Goal: Navigation & Orientation: Find specific page/section

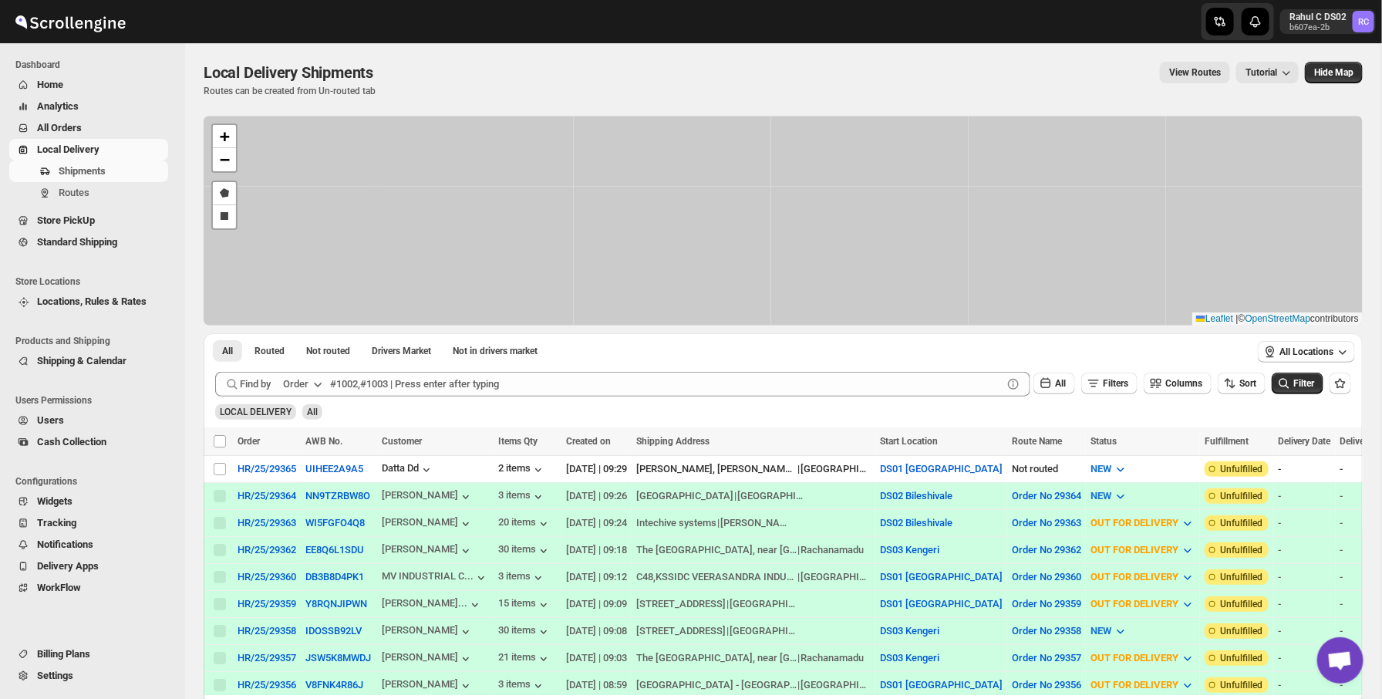
click at [332, 89] on p "Routes can be created from Un-routed tab" at bounding box center [292, 91] width 176 height 12
click at [371, 72] on span "Local Delivery Shipments" at bounding box center [289, 72] width 170 height 19
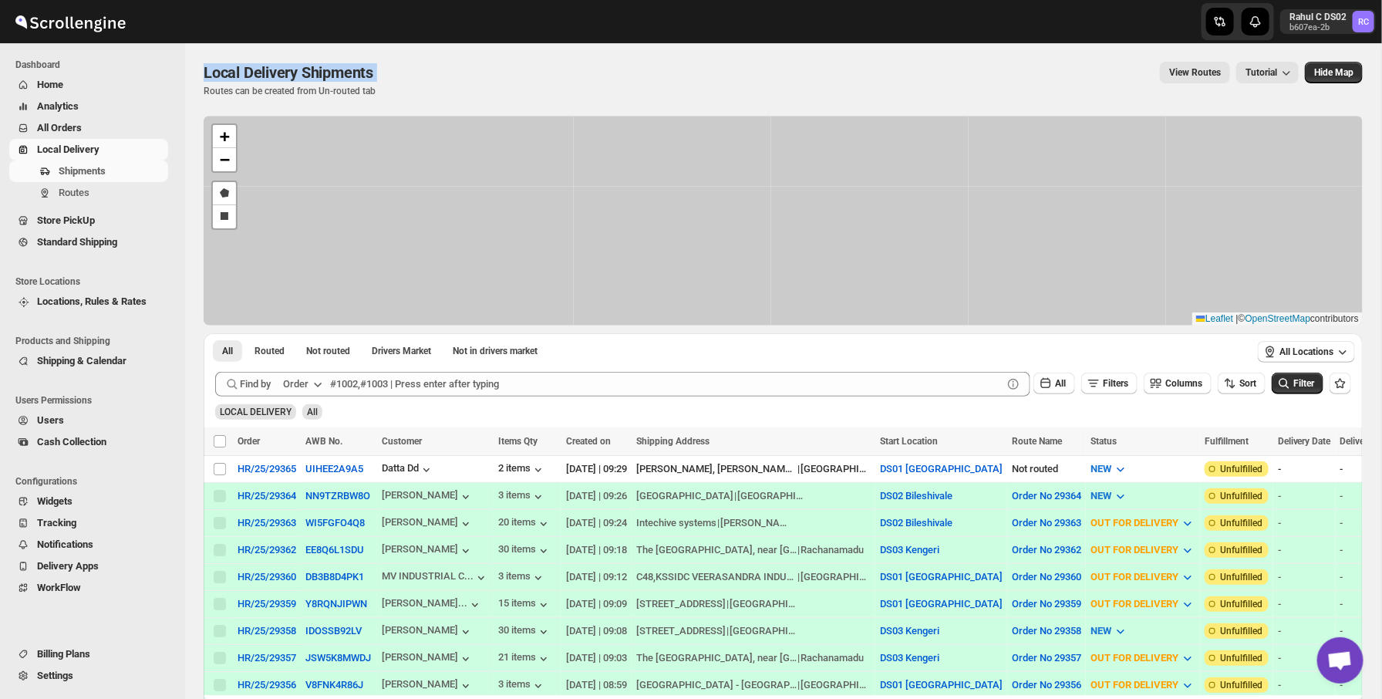
click at [371, 72] on span "Local Delivery Shipments" at bounding box center [289, 72] width 170 height 19
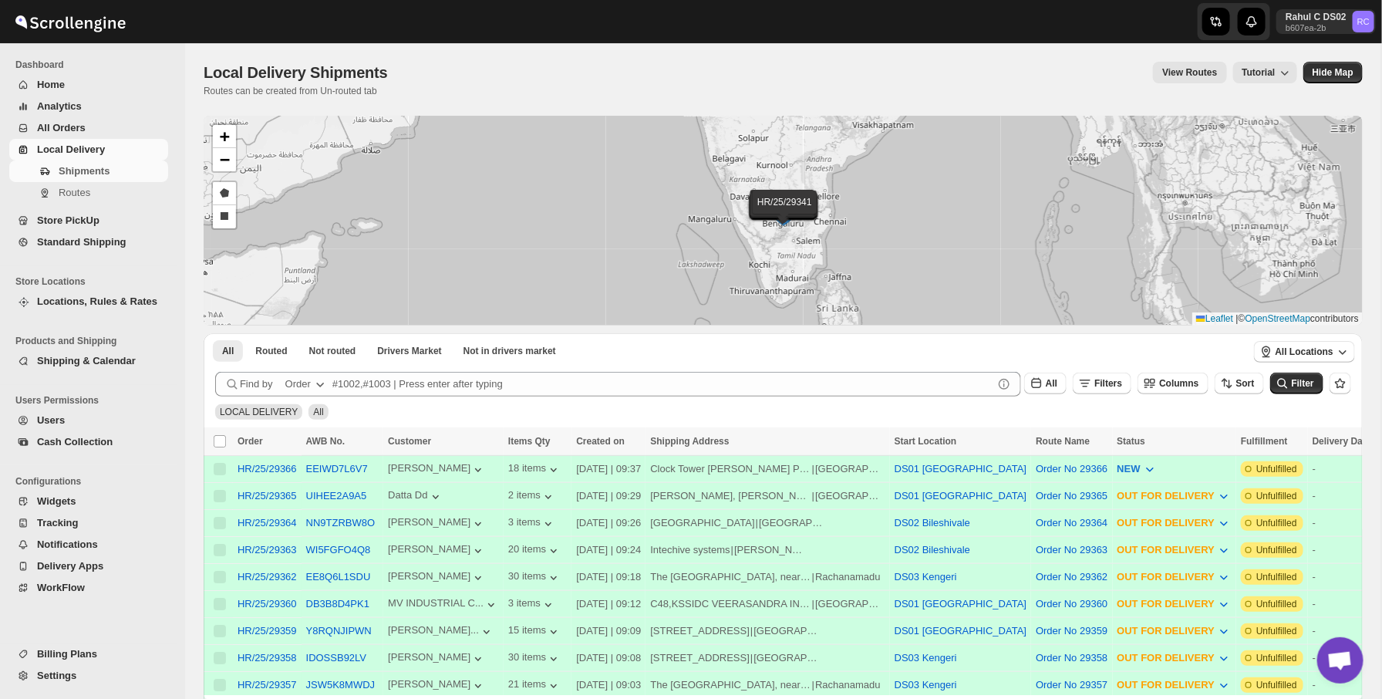
click at [789, 106] on div "Local Delivery Shipments. This page is ready Local Delivery Shipments Routes ca…" at bounding box center [783, 79] width 1159 height 72
click at [113, 194] on span "Routes" at bounding box center [112, 192] width 106 height 15
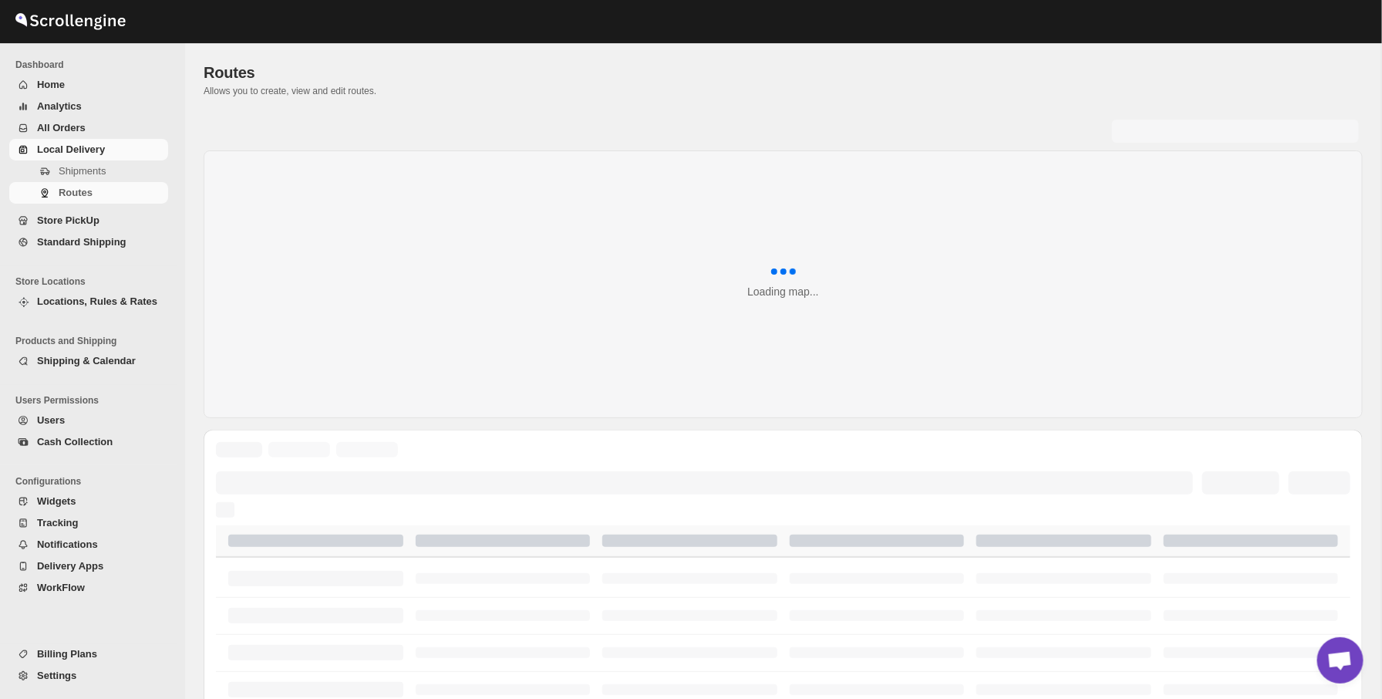
click at [462, 85] on p "Allows you to create, view and edit routes." at bounding box center [783, 91] width 1159 height 12
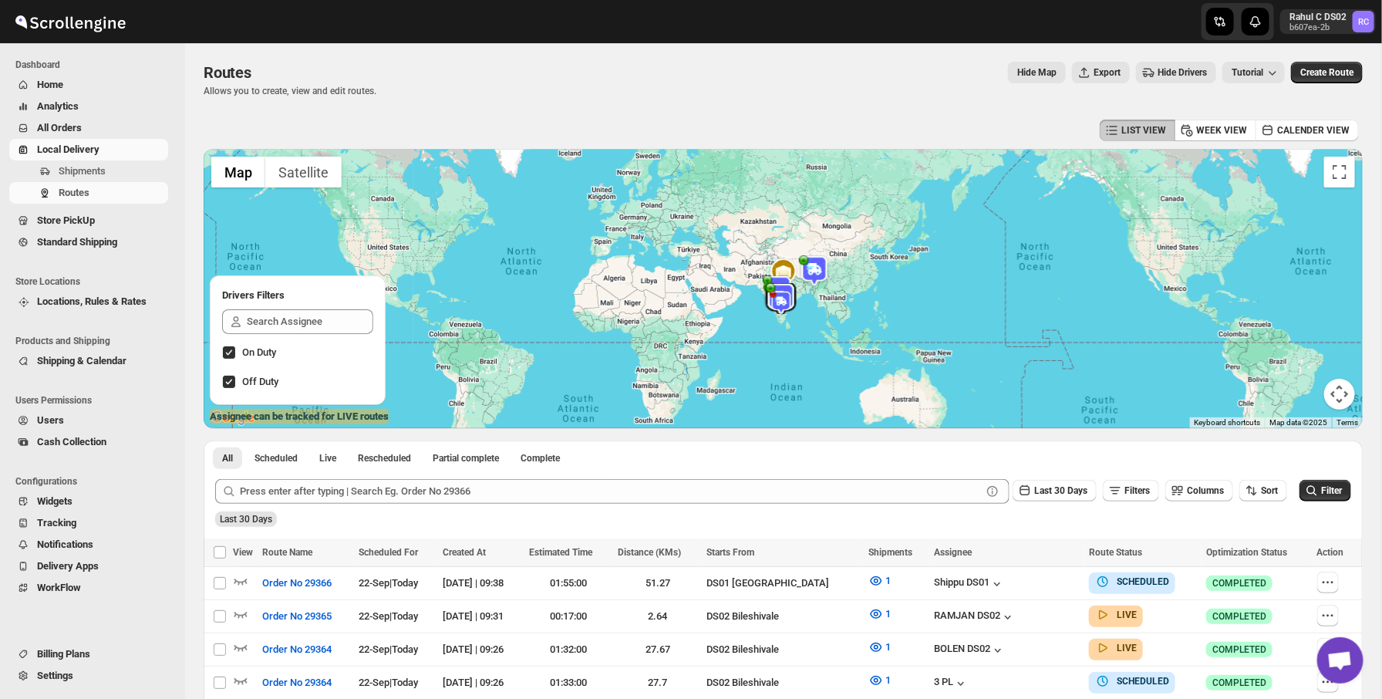
click at [424, 62] on div "Hide Map Export Hide Drivers Tutorial" at bounding box center [837, 73] width 896 height 22
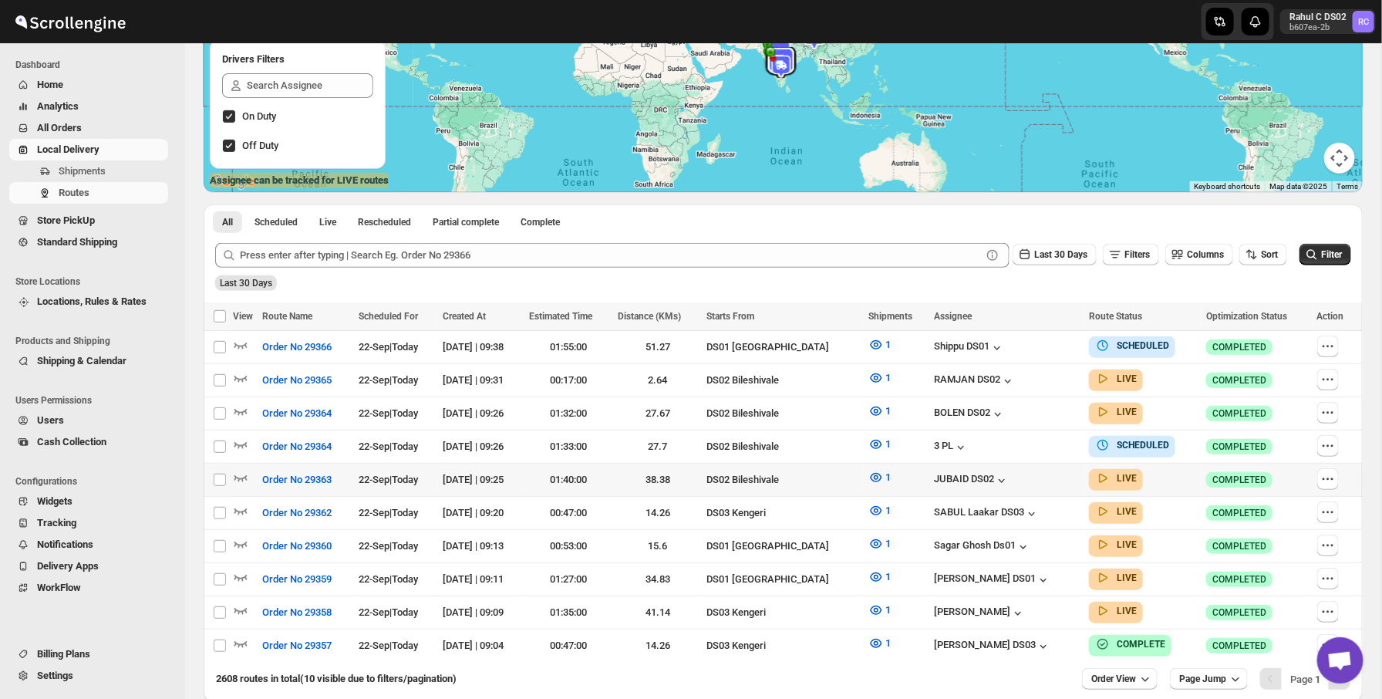
scroll to position [305, 0]
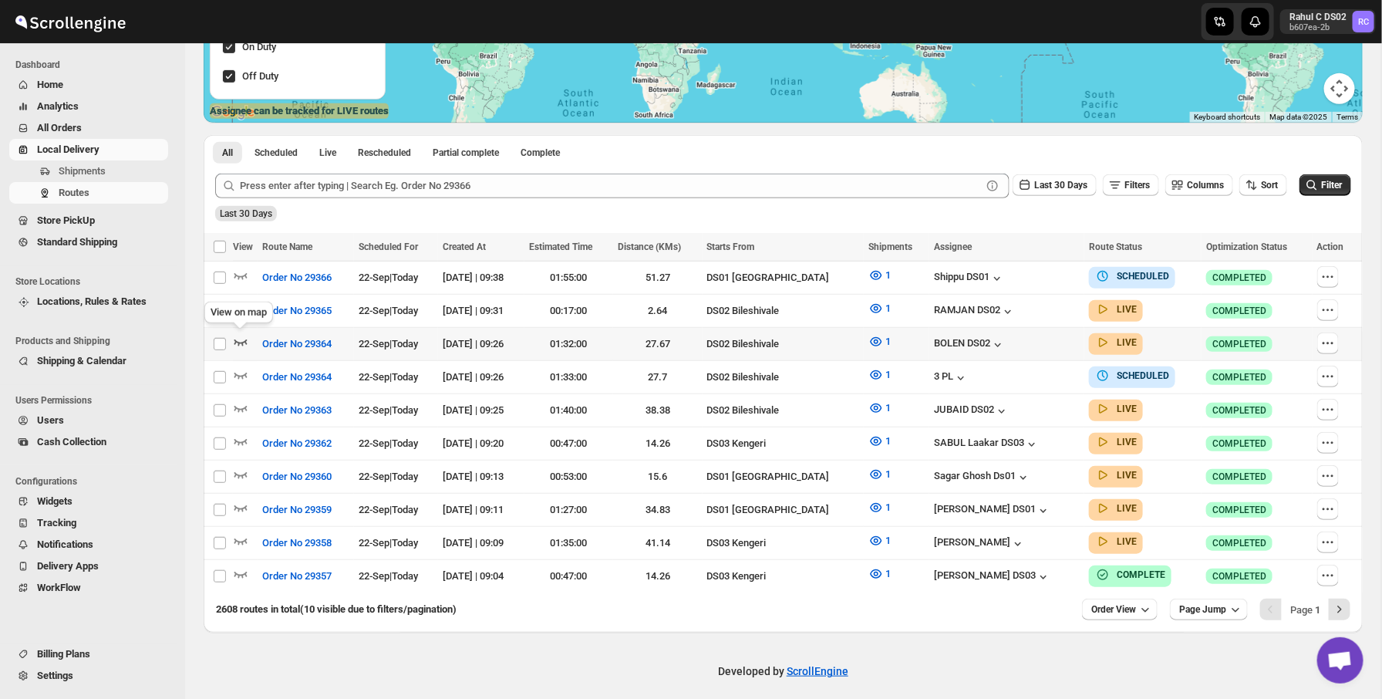
click at [237, 340] on icon "button" at bounding box center [240, 343] width 13 height 6
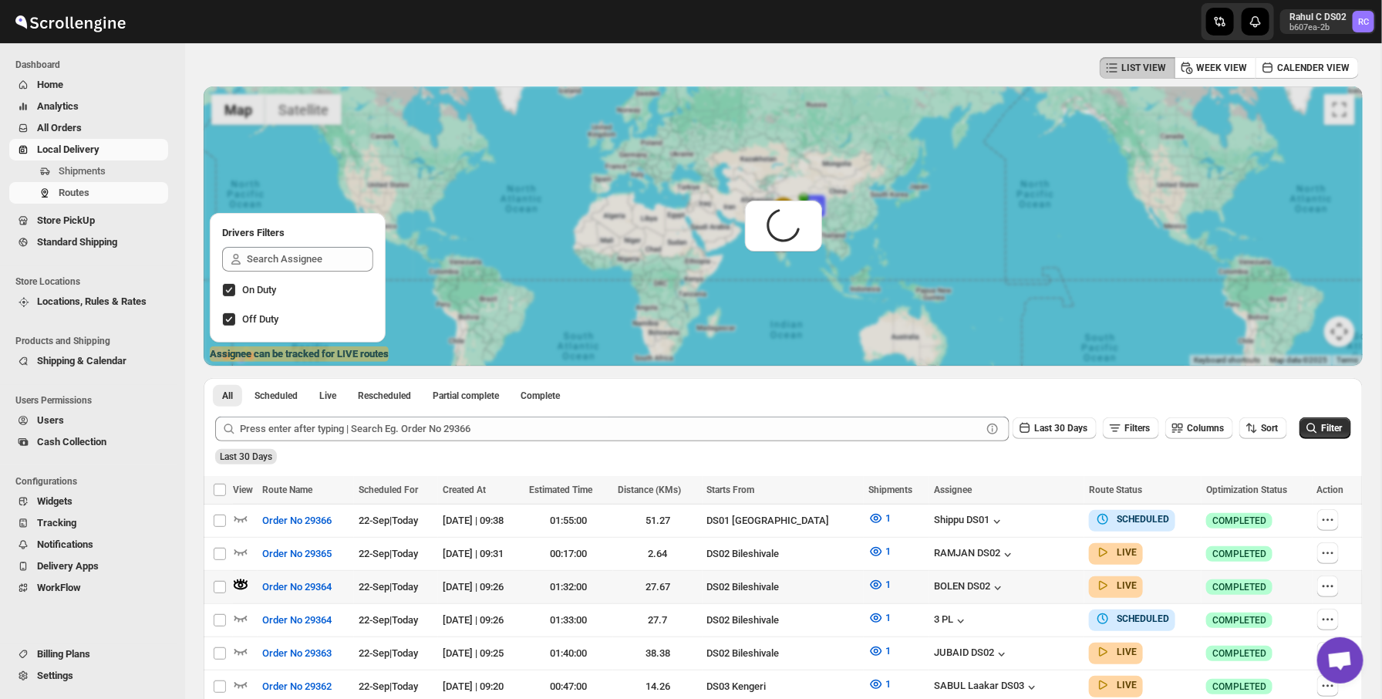
scroll to position [0, 0]
